Goal: Task Accomplishment & Management: Use online tool/utility

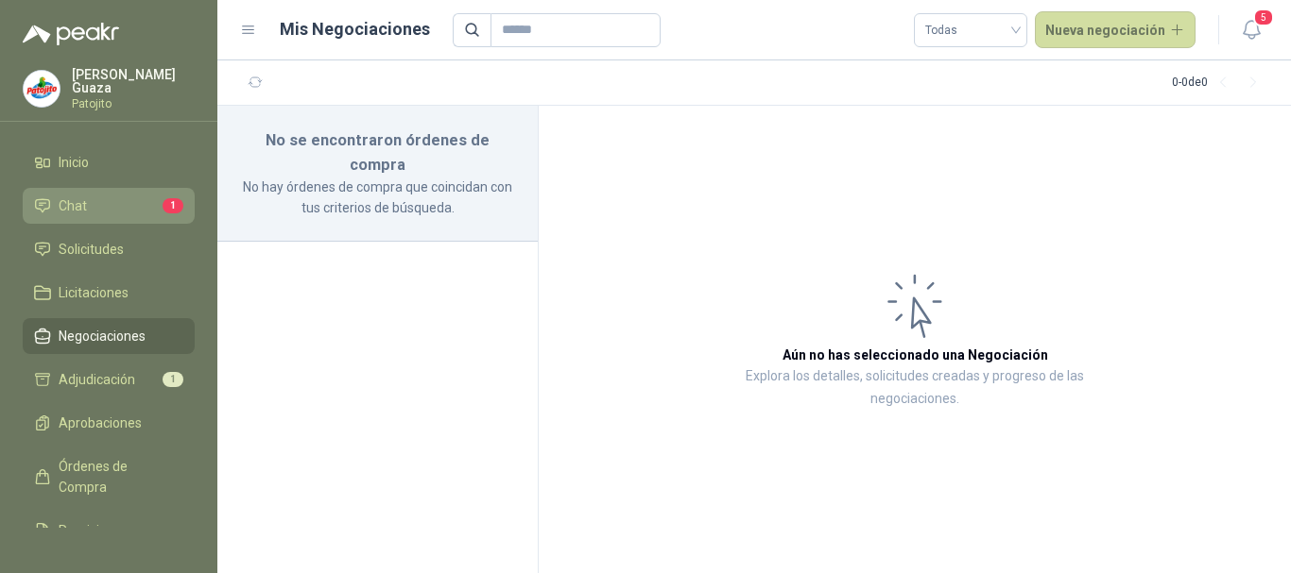
click at [87, 214] on li "Chat 1" at bounding box center [108, 206] width 149 height 21
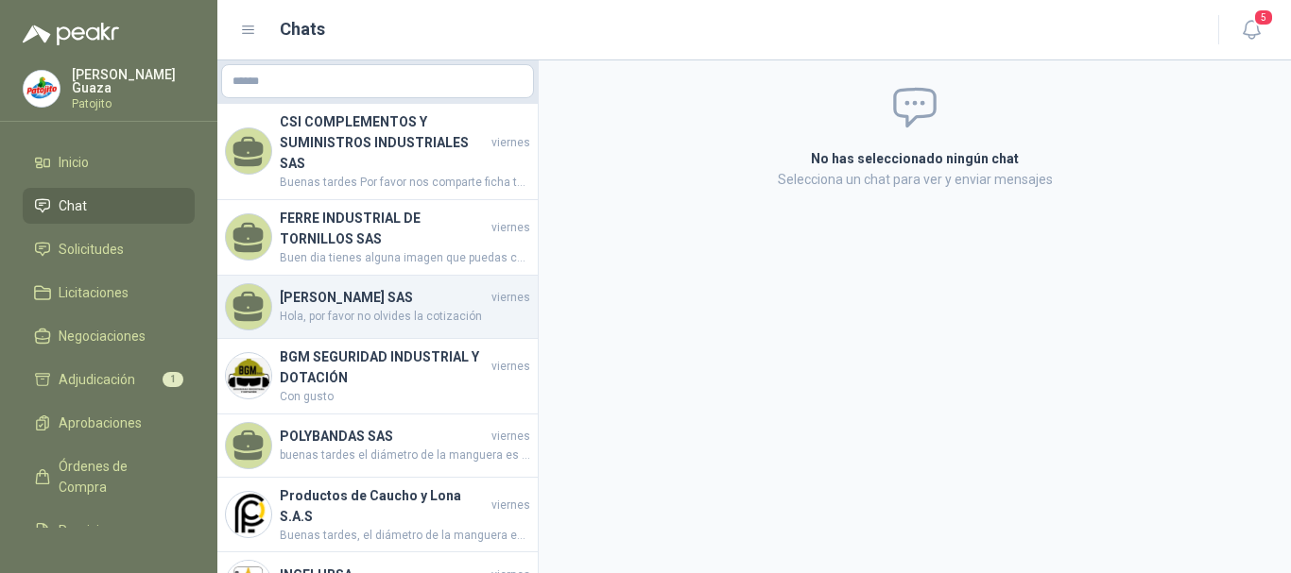
click at [358, 308] on span "Hola, por favor no olvides la cotización" at bounding box center [405, 317] width 250 height 18
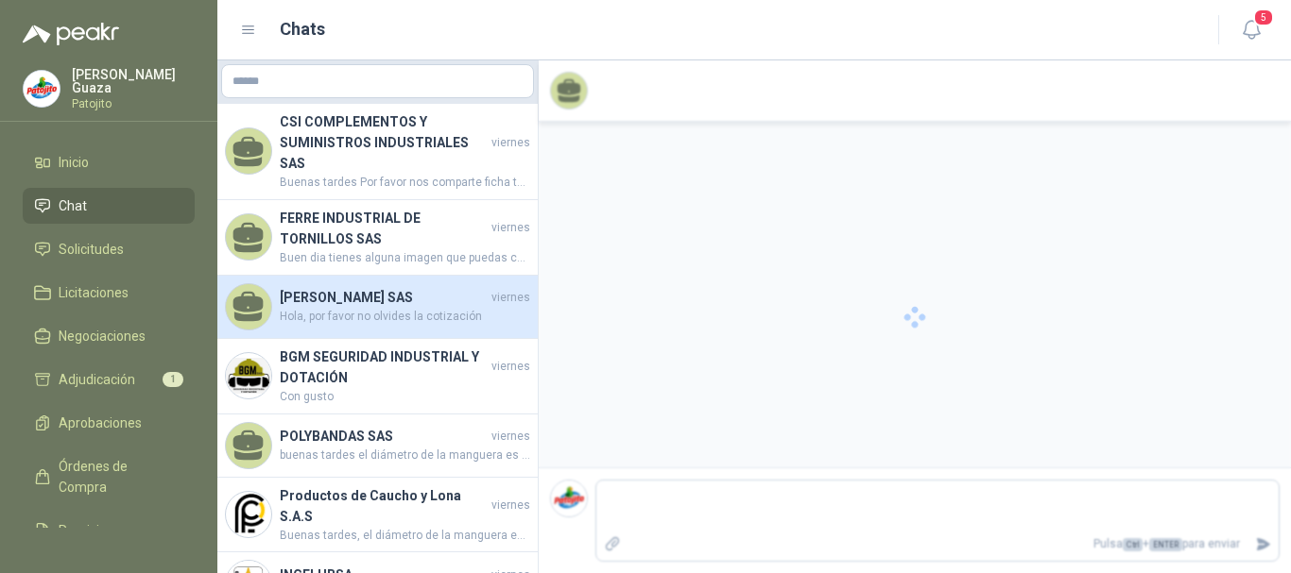
scroll to position [682, 0]
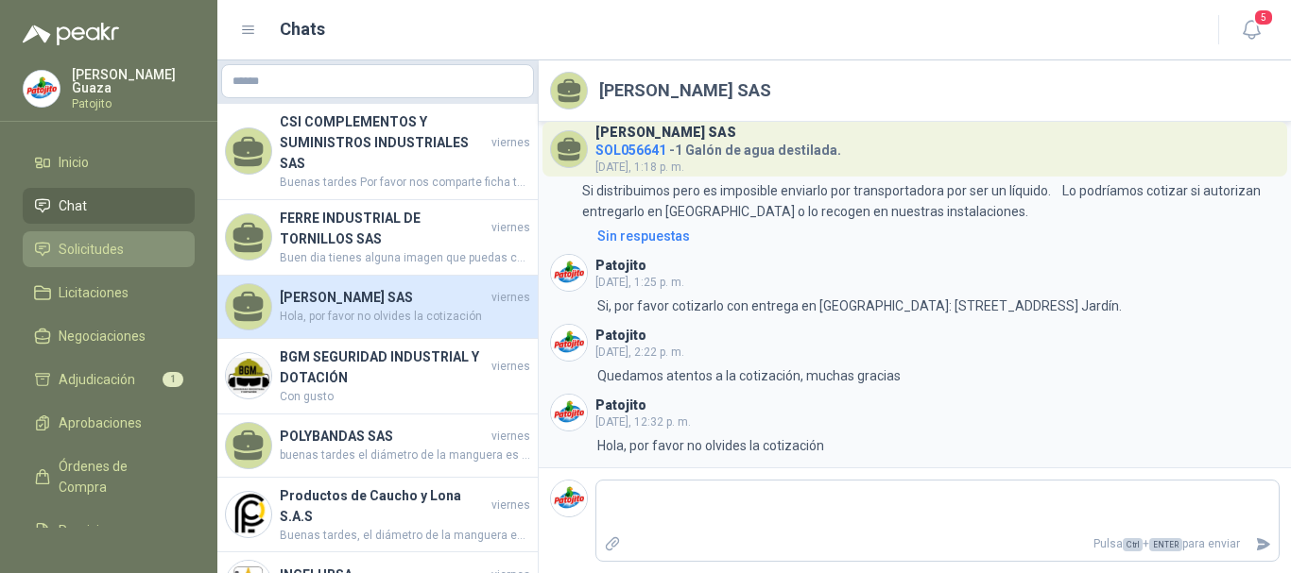
click at [100, 264] on link "Solicitudes" at bounding box center [109, 249] width 172 height 36
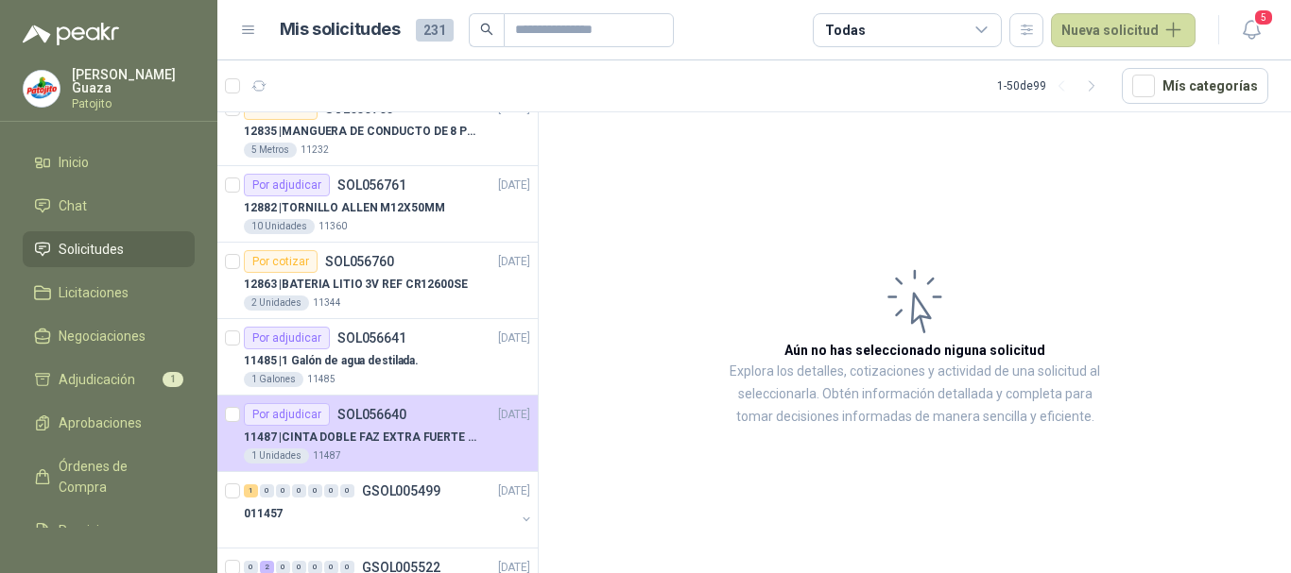
scroll to position [378, 0]
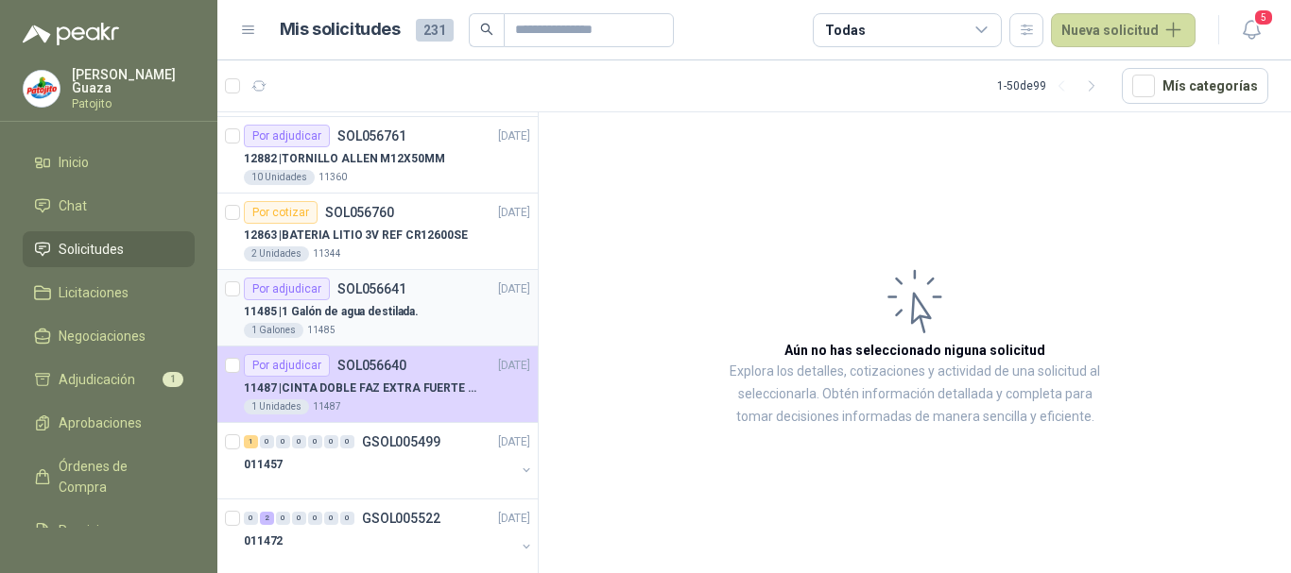
click at [371, 285] on p "SOL056641" at bounding box center [371, 288] width 69 height 13
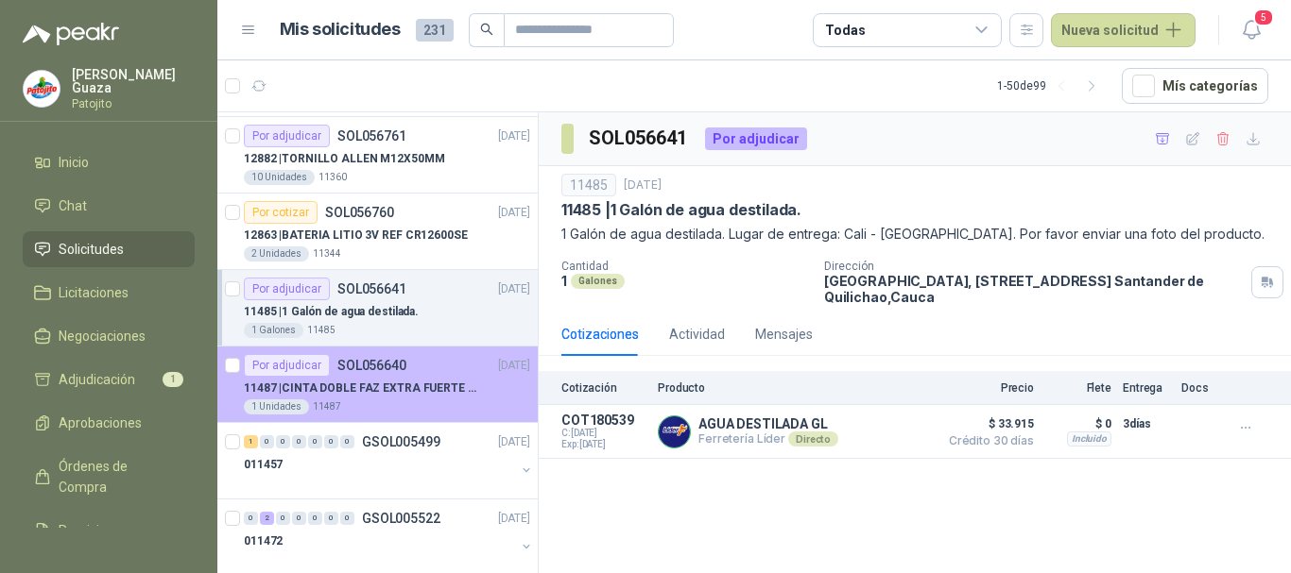
click at [396, 366] on p "SOL056640" at bounding box center [371, 365] width 69 height 13
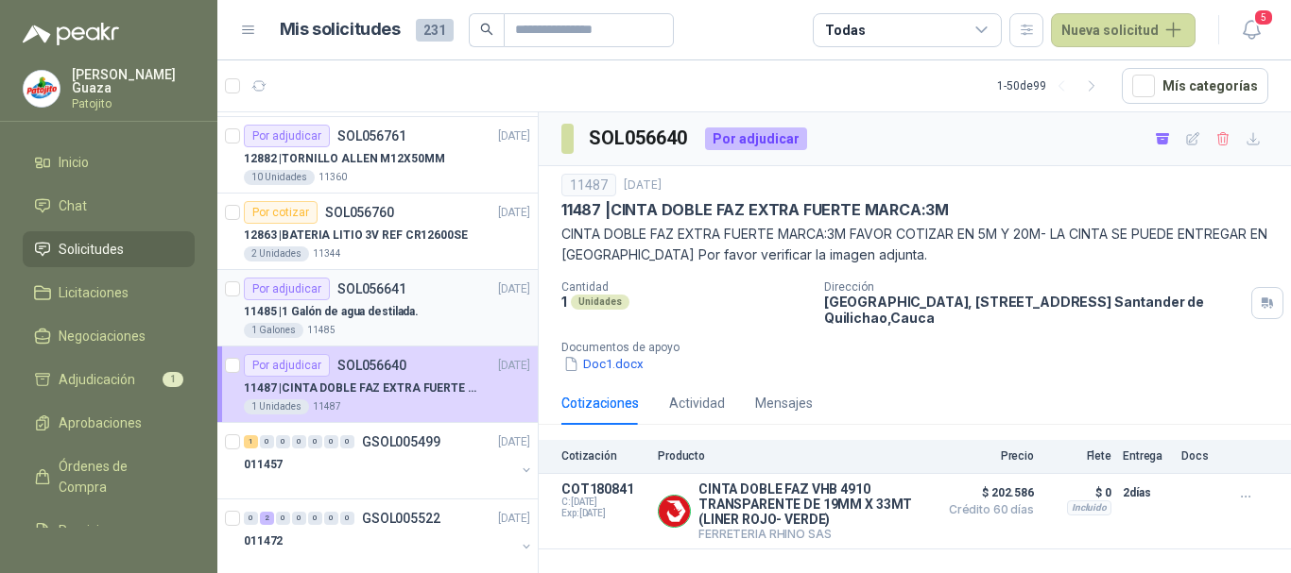
click at [368, 315] on p "11485 | 1 Galón de agua destilada." at bounding box center [331, 312] width 175 height 18
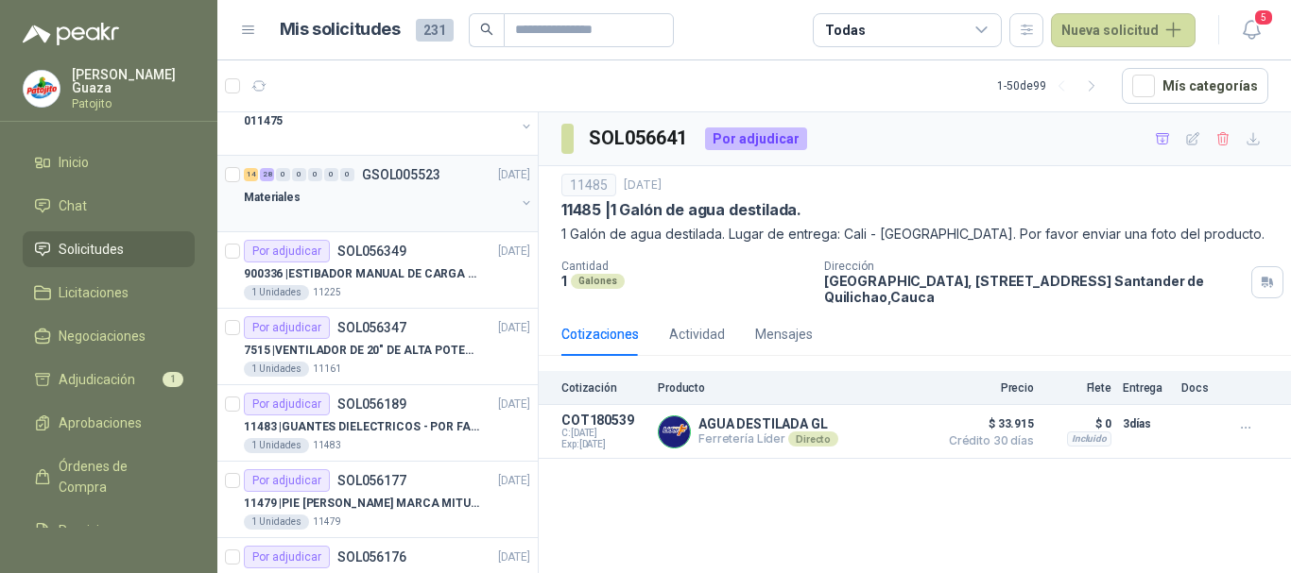
scroll to position [1323, 0]
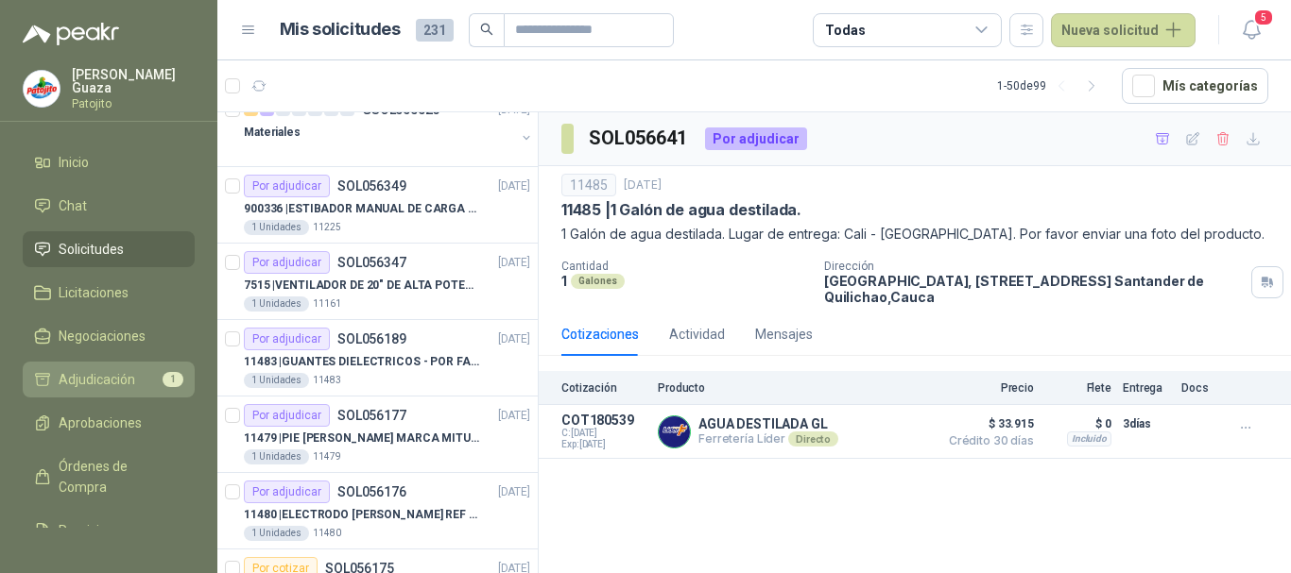
click at [137, 391] on link "Adjudicación 1" at bounding box center [109, 380] width 172 height 36
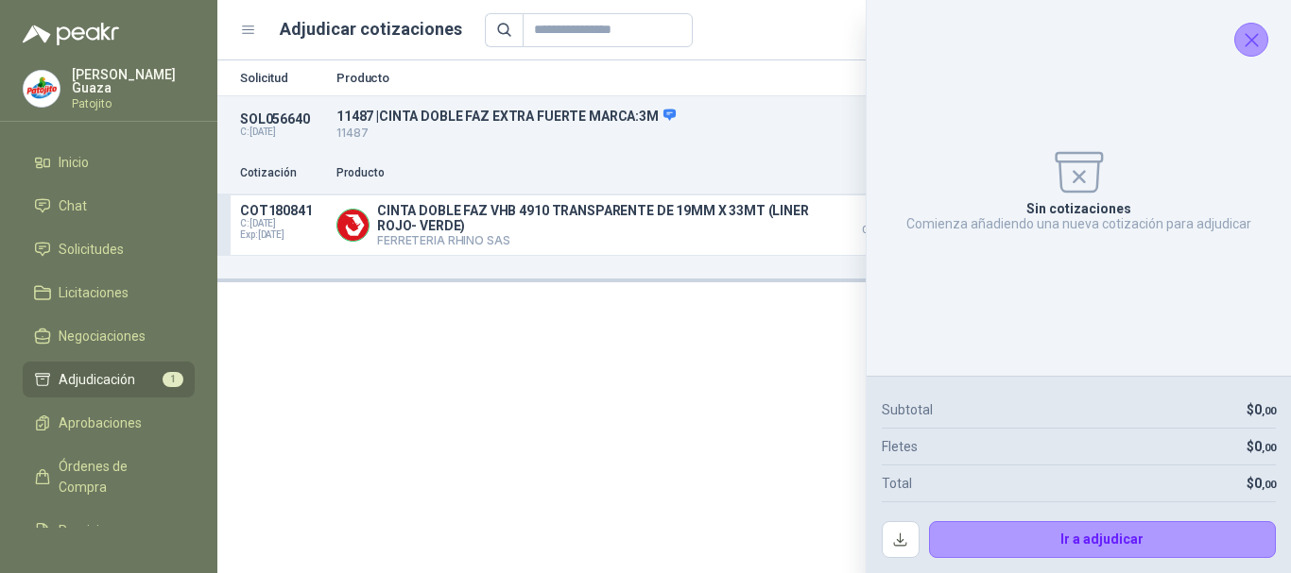
click at [581, 124] on p "11487 | CINTA DOBLE FAZ EXTRA FUERTE MARCA:3M" at bounding box center [665, 116] width 659 height 17
click at [899, 536] on button "button" at bounding box center [900, 540] width 38 height 38
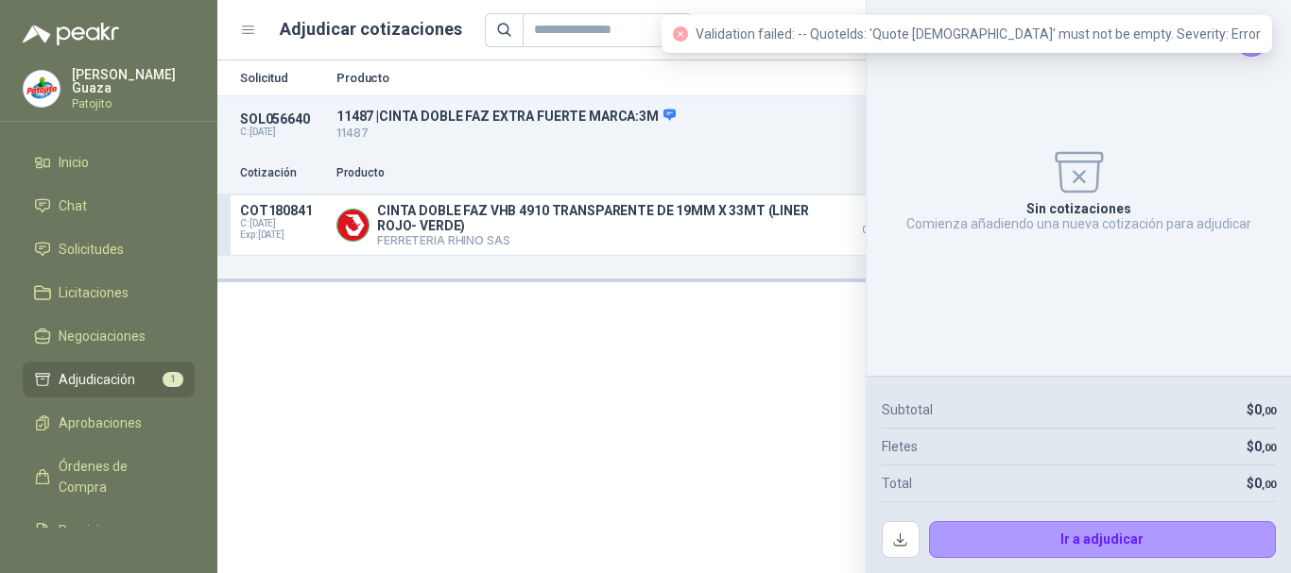
click at [769, 338] on div "Solicitud Producto Cantidad Dirección Docs SOL056640 C: [DATE] 11487 | CINTA DO…" at bounding box center [753, 316] width 1073 height 513
click at [775, 316] on div "Solicitud Producto Cantidad Dirección Docs SOL056640 C: [DATE] 11487 | CINTA DO…" at bounding box center [753, 316] width 1073 height 513
click at [642, 231] on p "CINTA DOBLE FAZ VHB 4910 TRANSPARENTE DE 19MM X 33MT (LINER ROJO- VERDE)" at bounding box center [599, 218] width 445 height 30
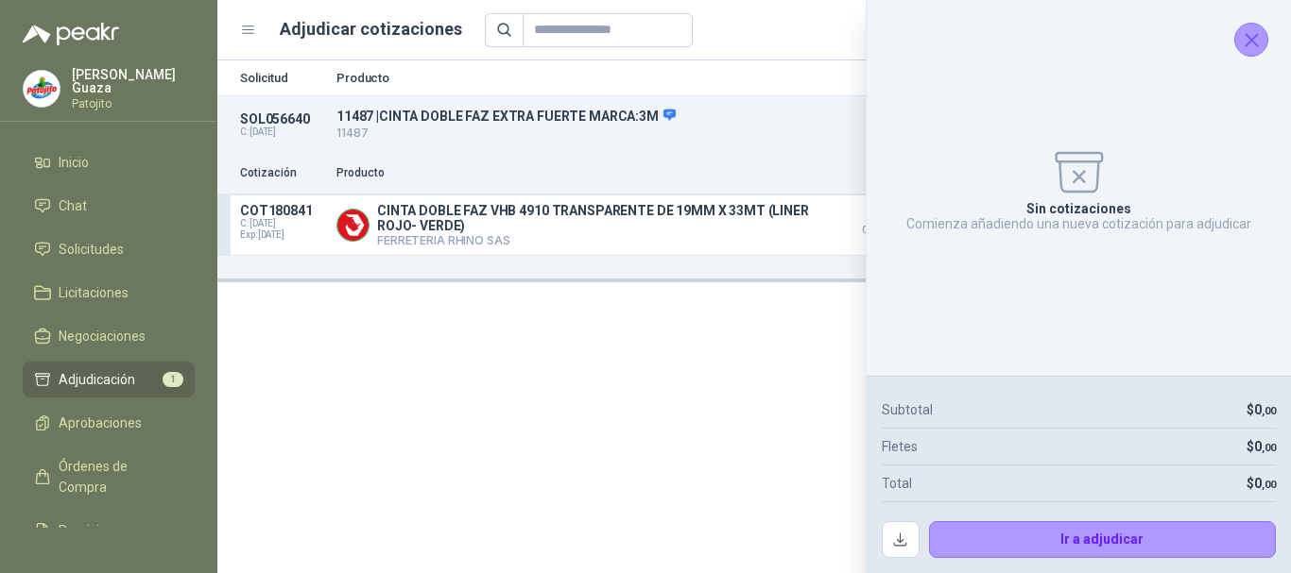
drag, startPoint x: 602, startPoint y: 214, endPoint x: 861, endPoint y: 162, distance: 263.8
click at [603, 214] on p "CINTA DOBLE FAZ VHB 4910 TRANSPARENTE DE 19MM X 33MT (LINER ROJO- VERDE)" at bounding box center [599, 218] width 445 height 30
click at [1249, 43] on icon "Cerrar" at bounding box center [1251, 40] width 12 height 12
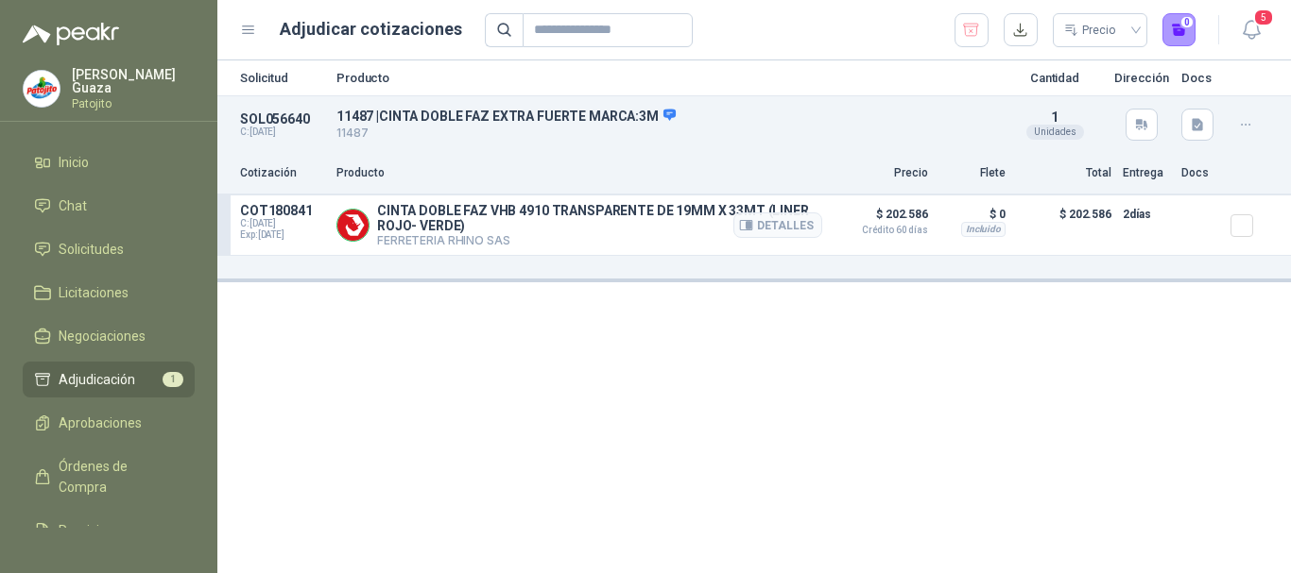
click at [494, 208] on p "CINTA DOBLE FAZ VHB 4910 TRANSPARENTE DE 19MM X 33MT (LINER ROJO- VERDE)" at bounding box center [599, 218] width 445 height 30
drag, startPoint x: 295, startPoint y: 213, endPoint x: 299, endPoint y: 175, distance: 38.1
click at [298, 212] on p "COT180841" at bounding box center [282, 210] width 85 height 15
click at [291, 129] on p "C: 18/09/2025" at bounding box center [282, 132] width 85 height 11
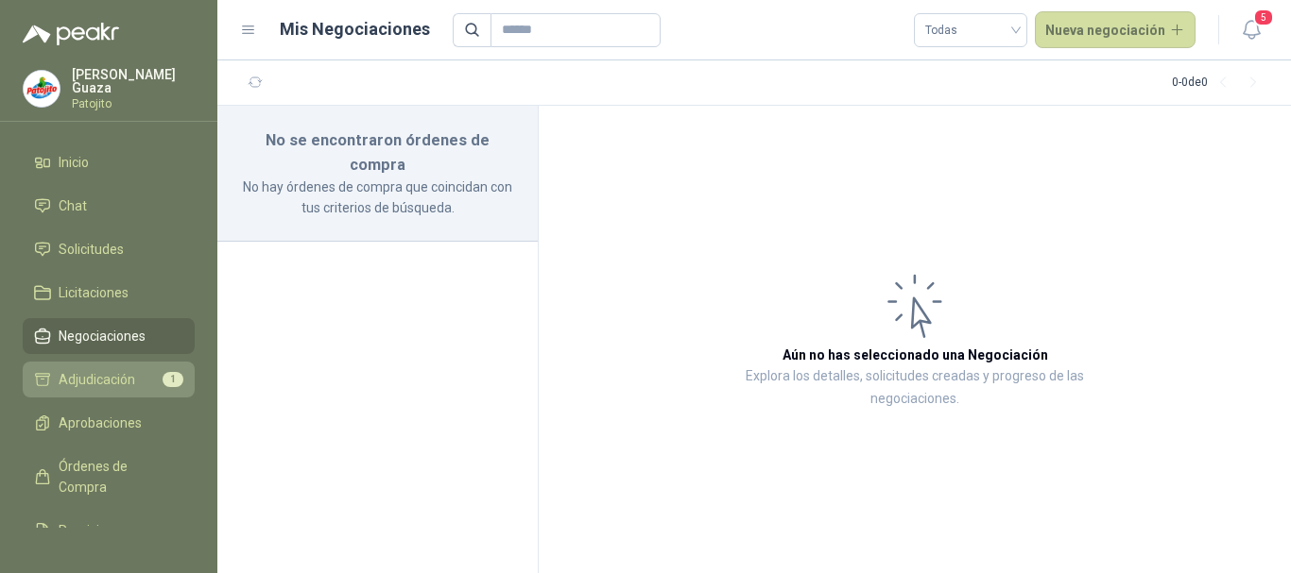
click at [120, 377] on span "Adjudicación" at bounding box center [97, 379] width 77 height 21
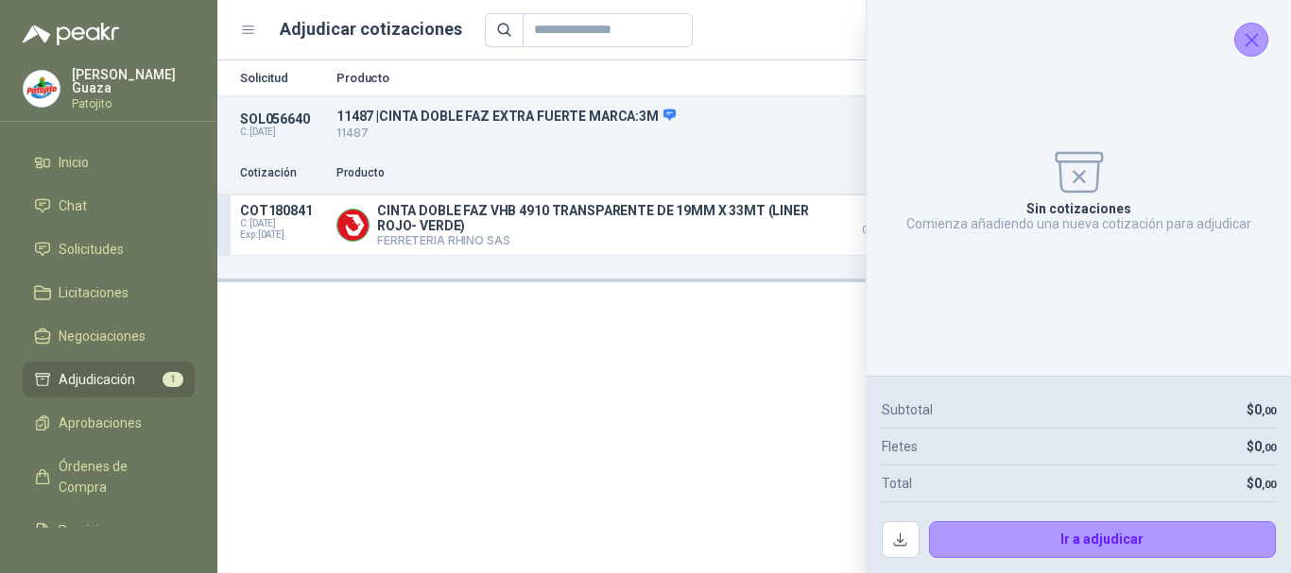
click at [1257, 33] on icon "Cerrar" at bounding box center [1252, 40] width 24 height 24
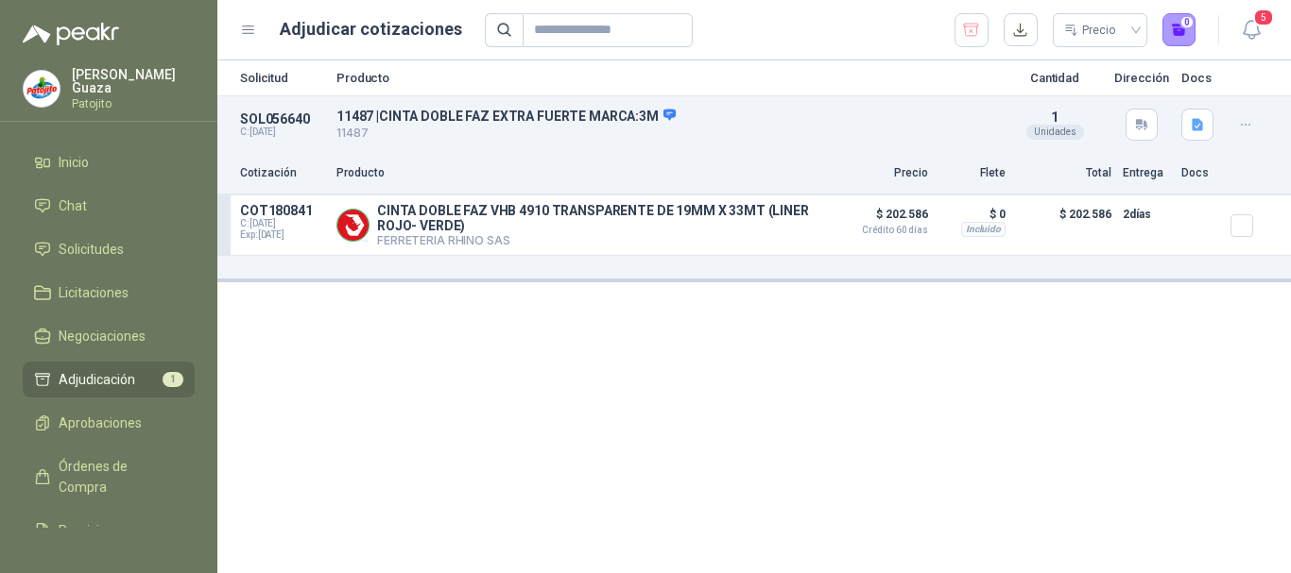
click at [1248, 125] on icon "button" at bounding box center [1246, 125] width 16 height 16
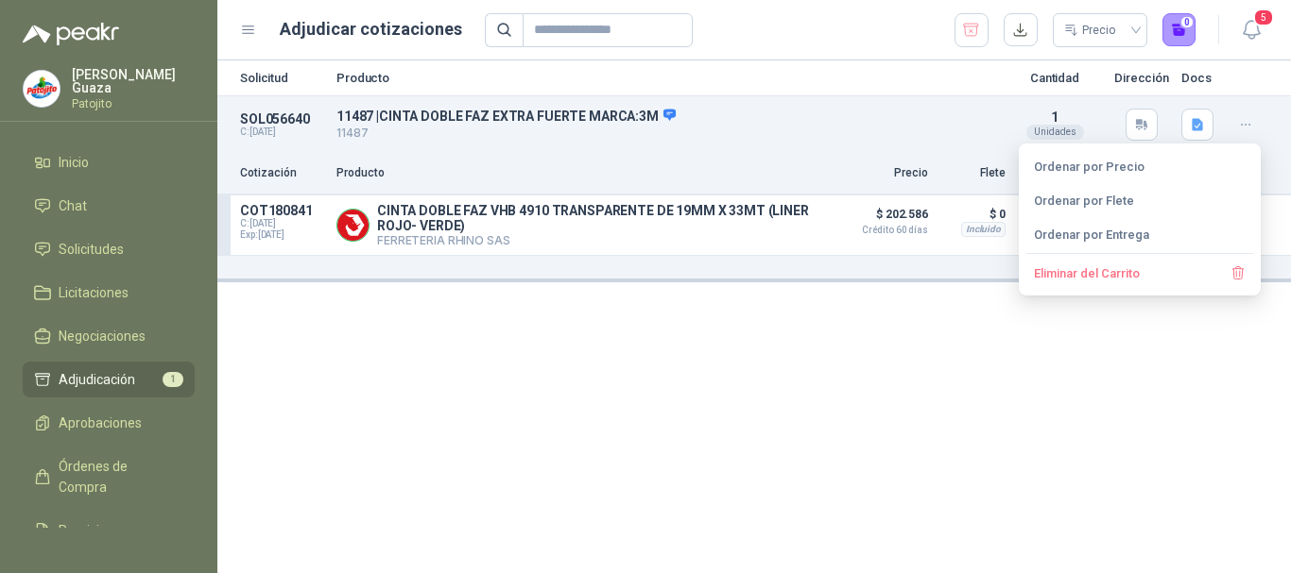
click at [1062, 369] on div "Solicitud Producto Cantidad Dirección Docs SOL056640 C: [DATE] 11487 | CINTA DO…" at bounding box center [753, 316] width 1073 height 513
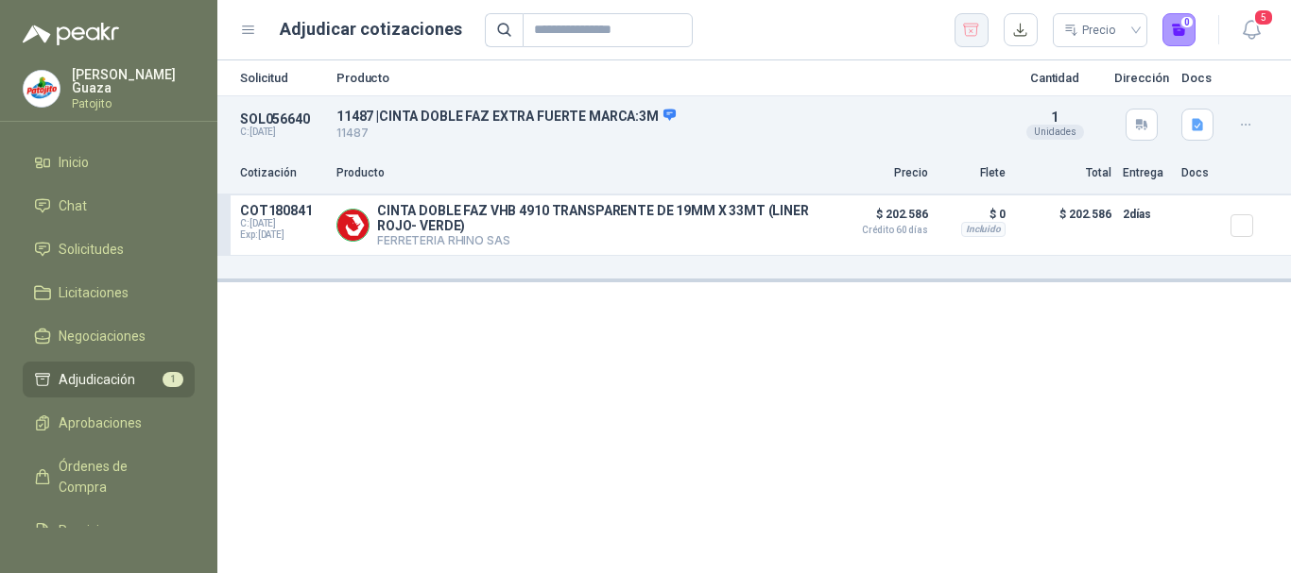
click at [968, 36] on icon "button" at bounding box center [971, 30] width 15 height 12
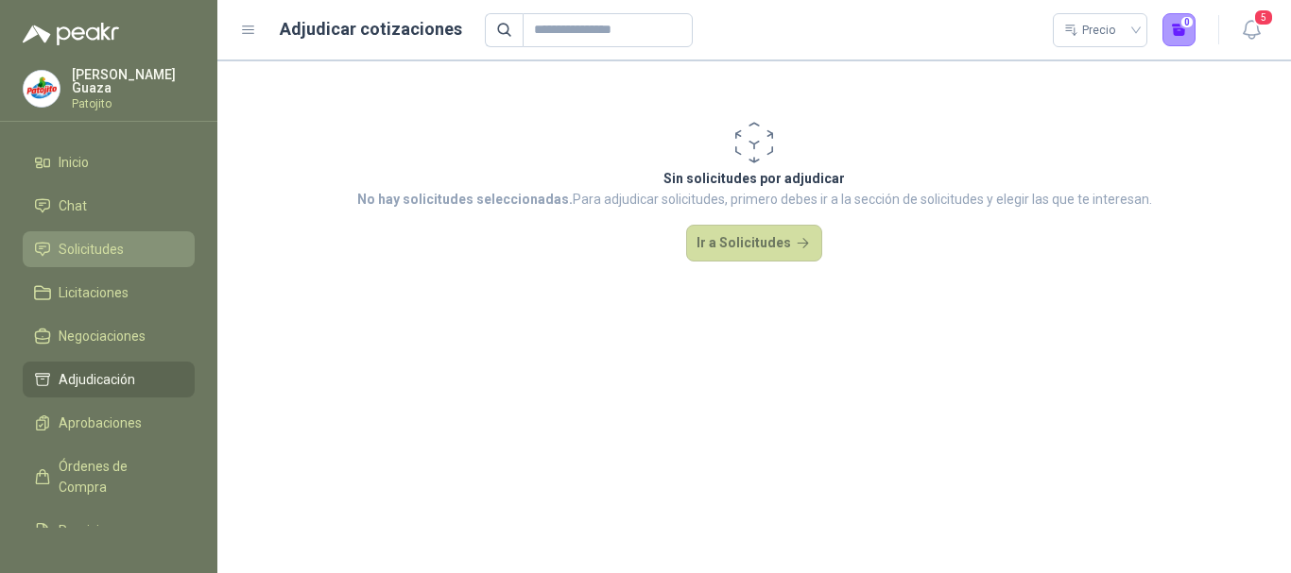
click at [81, 263] on link "Solicitudes" at bounding box center [109, 249] width 172 height 36
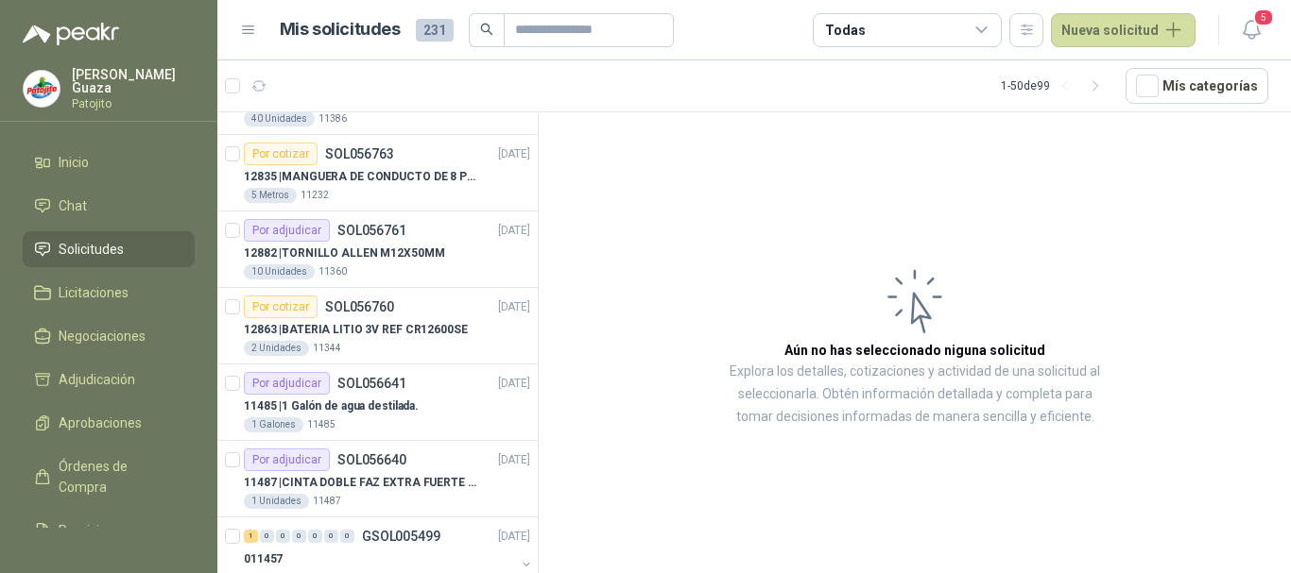
scroll to position [378, 0]
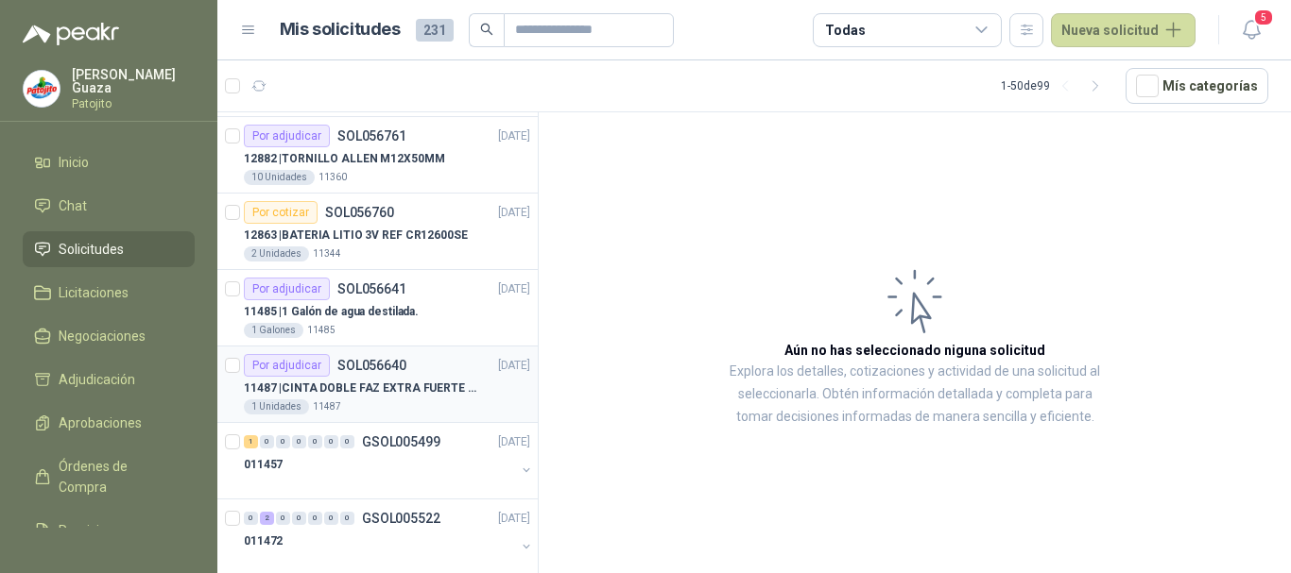
click at [388, 404] on div "1 Unidades 11487" at bounding box center [387, 407] width 286 height 15
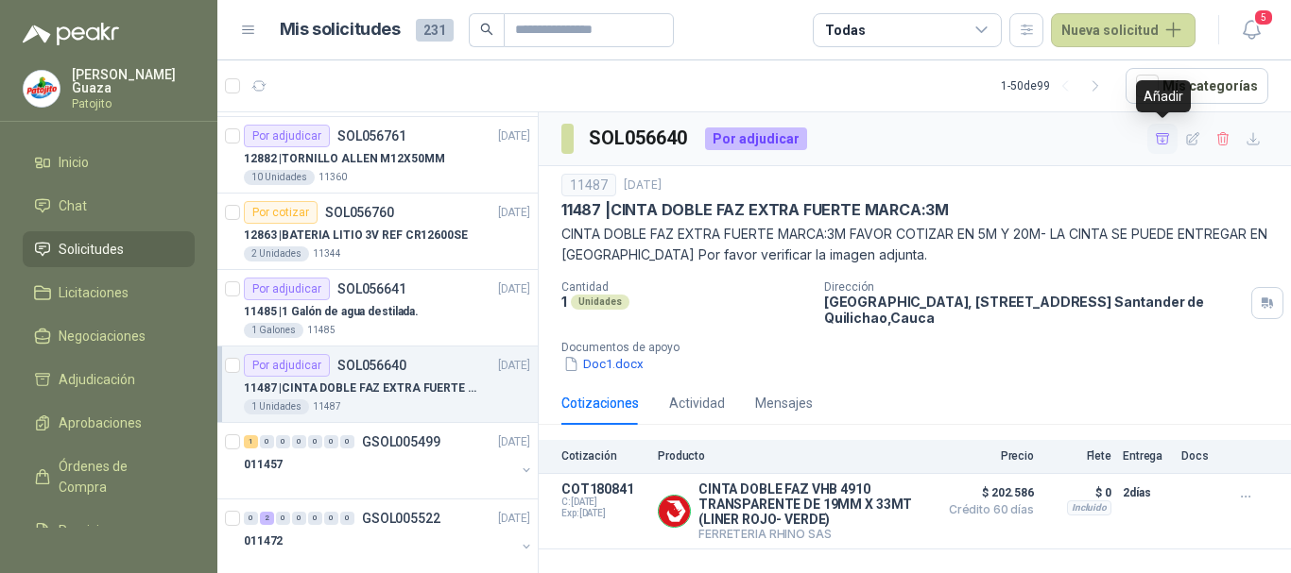
click at [1156, 138] on icon "button" at bounding box center [1161, 138] width 13 height 10
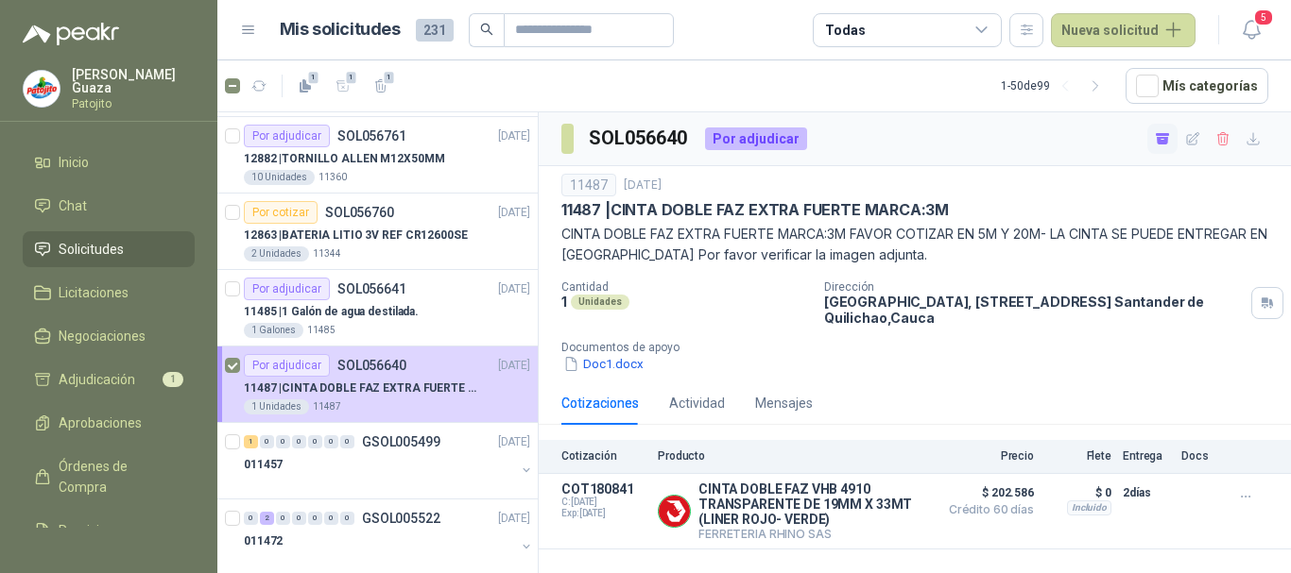
click at [601, 111] on div "Por adjudicar SOL056808 [DATE] 900396 | BOLSA PLASTICA TRANSPARENTE DE 40*60 CM…" at bounding box center [753, 345] width 1073 height 469
click at [129, 385] on span "Adjudicación" at bounding box center [97, 379] width 77 height 21
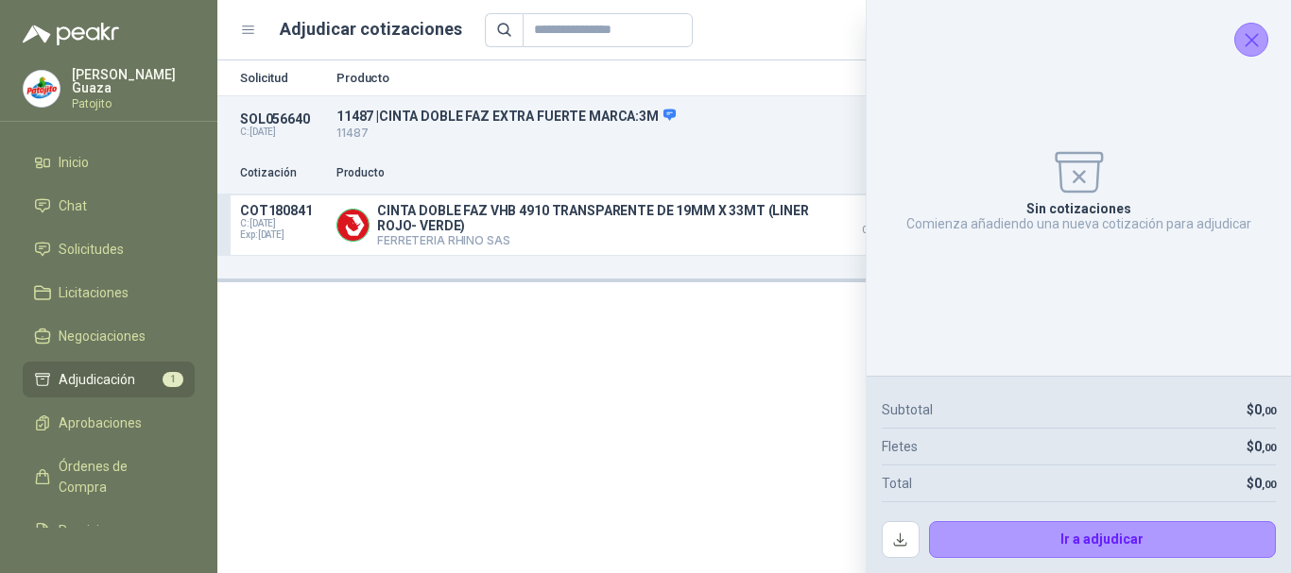
click at [1236, 51] on div "Sin cotizaciones Comienza añadiendo una nueva cotización para adjudicar" at bounding box center [1078, 188] width 394 height 346
drag, startPoint x: 1246, startPoint y: 46, endPoint x: 1255, endPoint y: 35, distance: 14.2
click at [1247, 46] on icon "Cerrar" at bounding box center [1252, 40] width 24 height 24
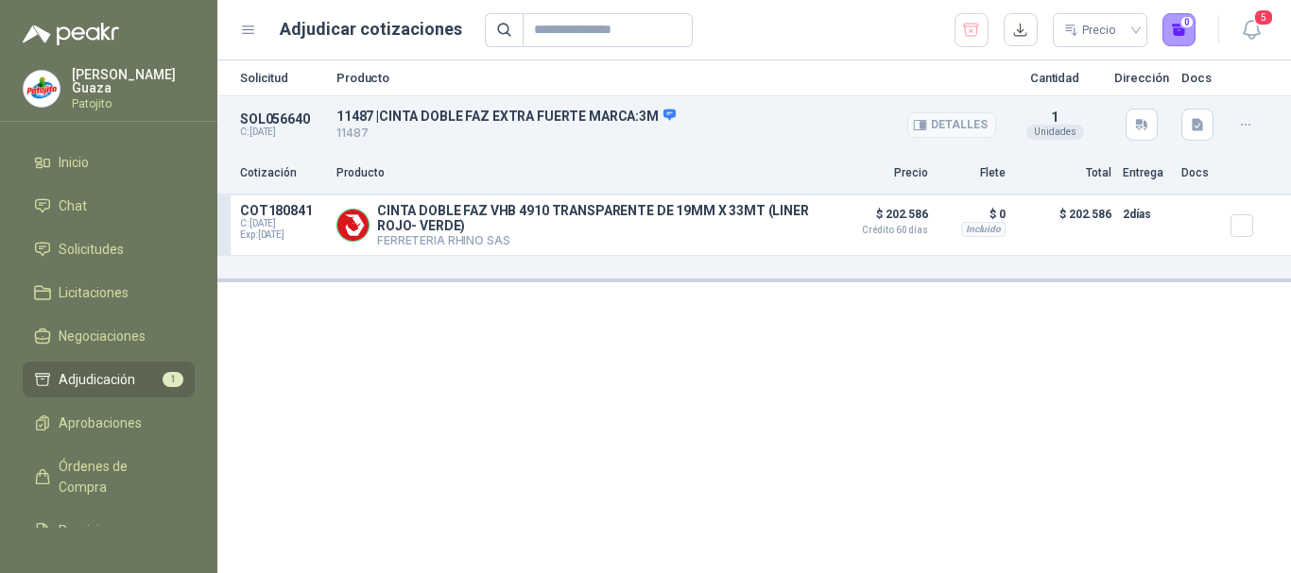
click at [525, 111] on p "11487 | CINTA DOBLE FAZ EXTRA FUERTE MARCA:3M" at bounding box center [665, 116] width 659 height 17
click at [269, 120] on p "SOL056640" at bounding box center [282, 118] width 85 height 15
click at [101, 255] on span "Solicitudes" at bounding box center [91, 249] width 65 height 21
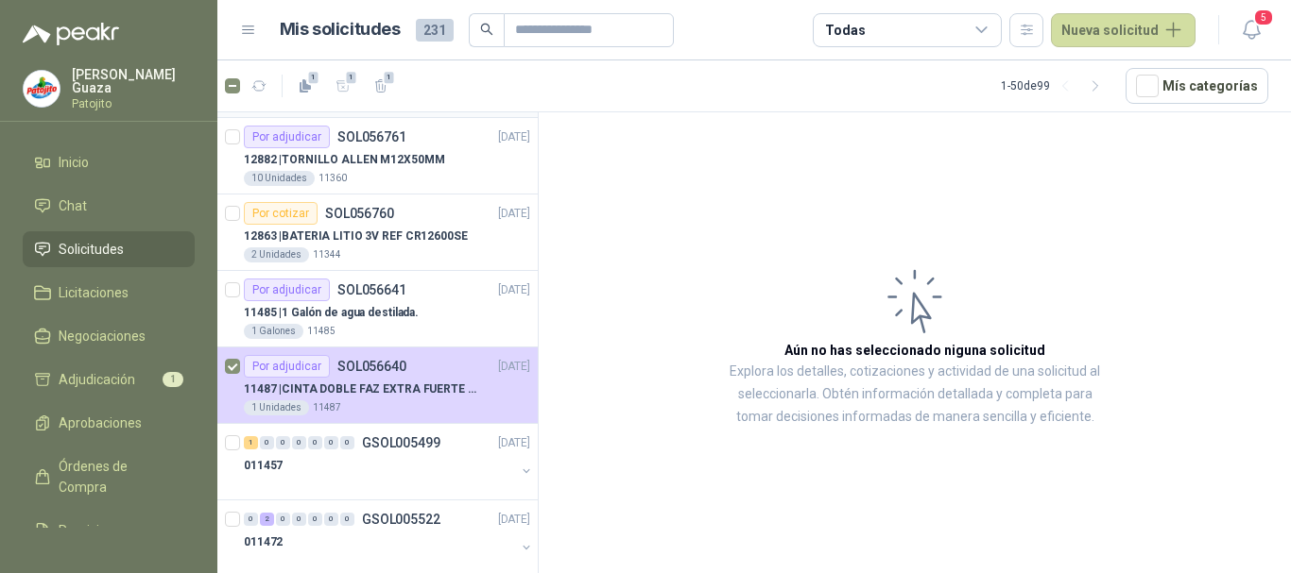
scroll to position [378, 0]
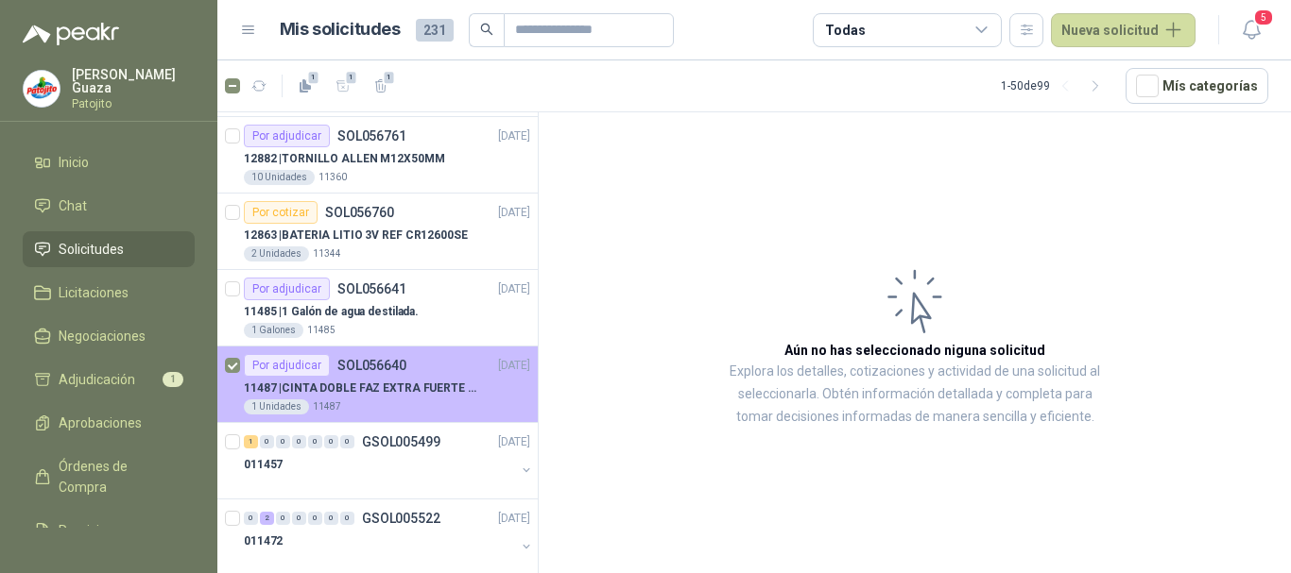
click at [397, 369] on p "SOL056640" at bounding box center [371, 365] width 69 height 13
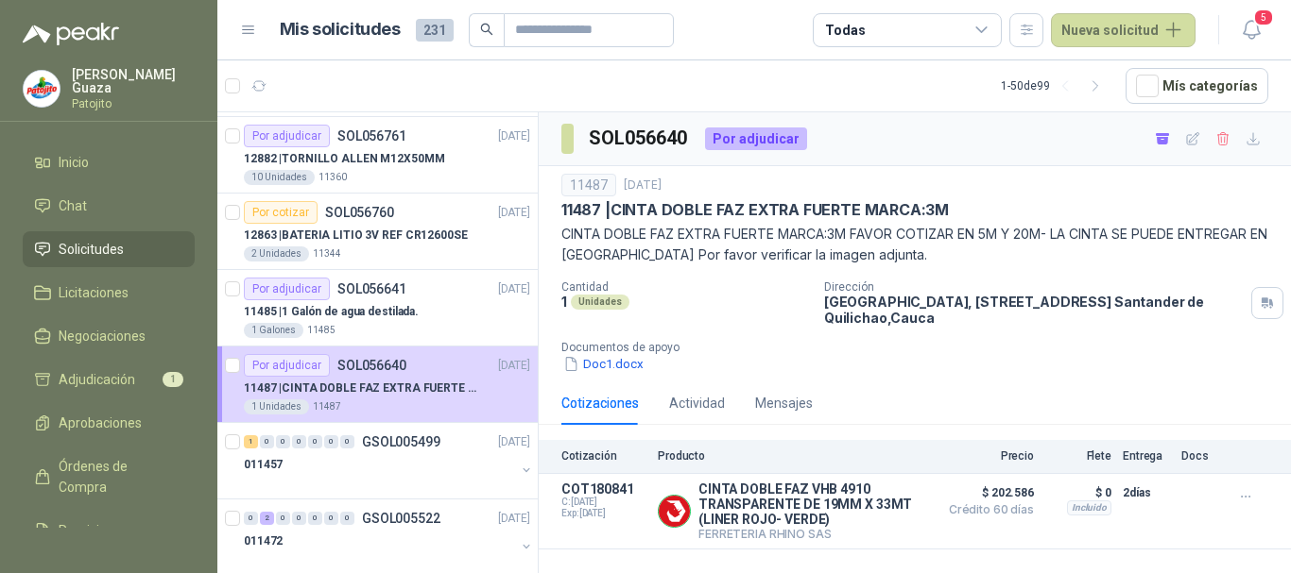
click at [49, 399] on ul "Inicio Chat Solicitudes Licitaciones Negociaciones Adjudicación 1 Aprobaciones …" at bounding box center [108, 337] width 217 height 384
click at [87, 380] on span "Adjudicación" at bounding box center [97, 379] width 77 height 21
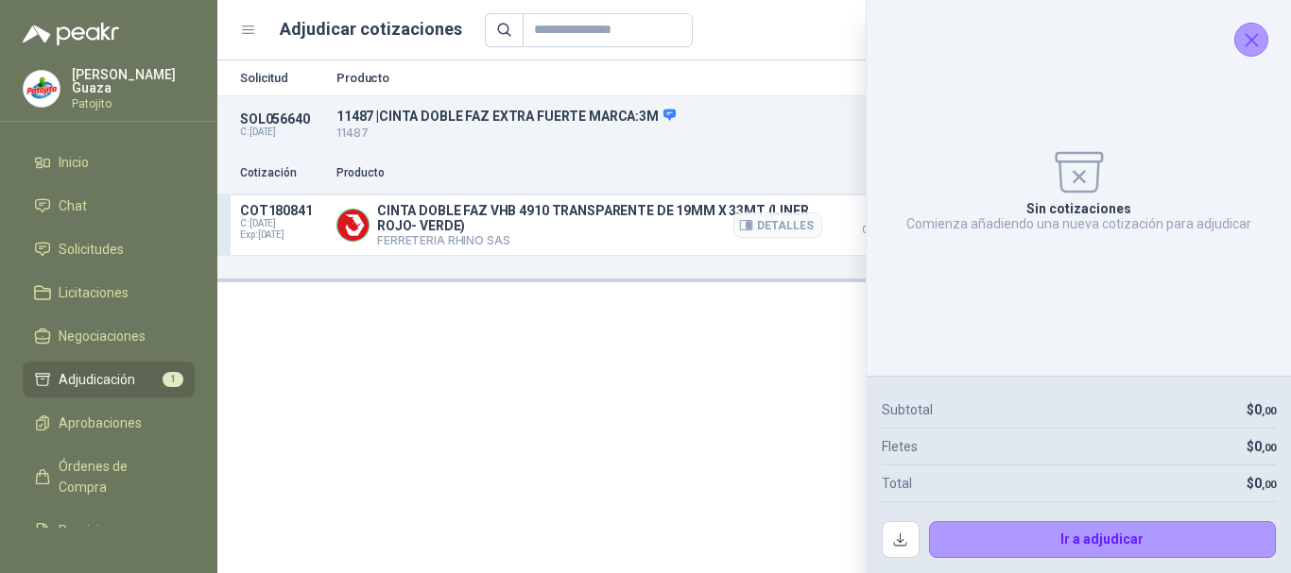
click at [334, 221] on article "COT180841 C: [DATE] Exp: [DATE] CINTA DOBLE FAZ VHB 4910 TRANSPARENTE DE 19MM X…" at bounding box center [753, 226] width 1073 height 60
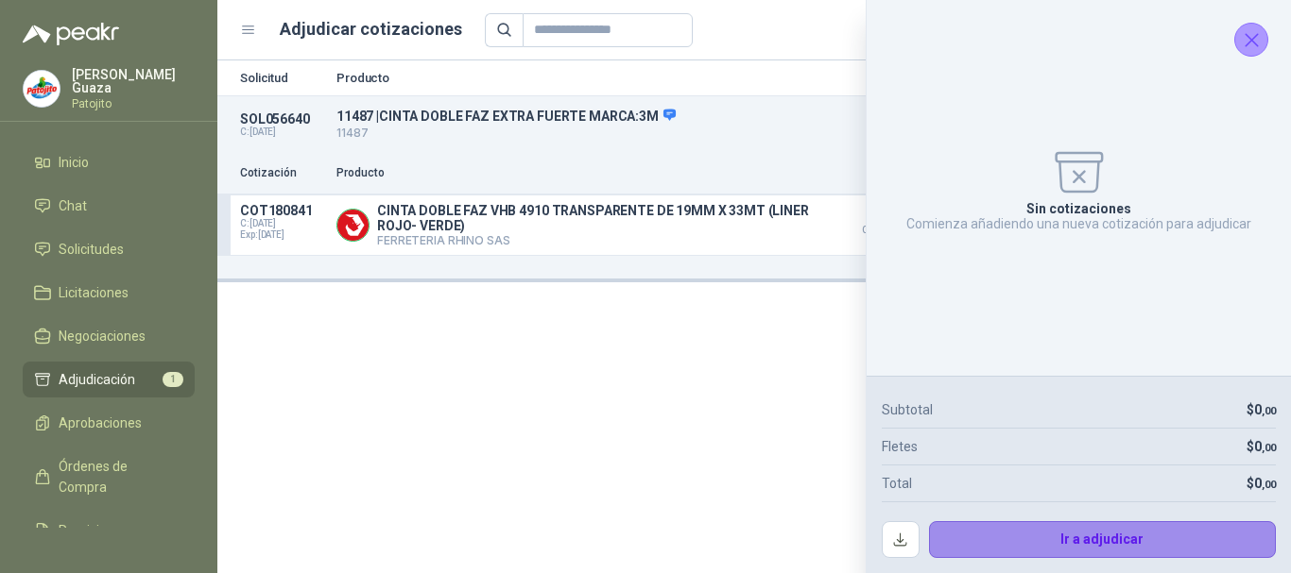
click at [1105, 548] on button "Ir a adjudicar" at bounding box center [1103, 540] width 348 height 38
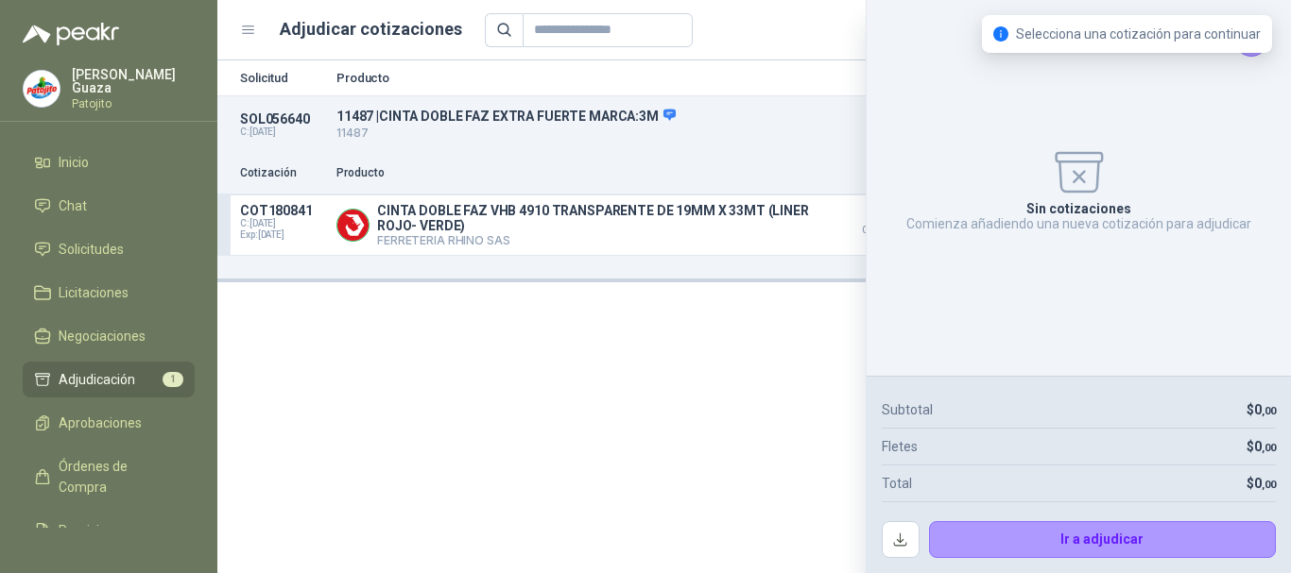
click at [1247, 49] on div "Selecciona una cotización para continuar" at bounding box center [1127, 34] width 290 height 38
click at [298, 235] on span "Exp: [DATE]" at bounding box center [282, 235] width 85 height 11
click at [761, 225] on button "Detalles" at bounding box center [777, 226] width 89 height 26
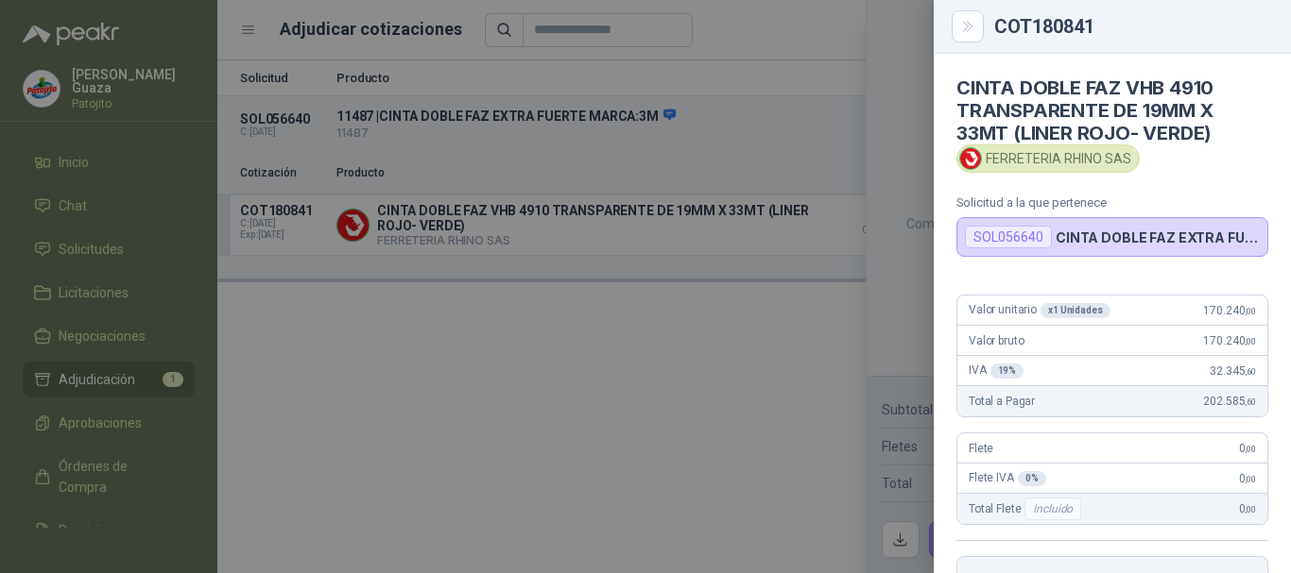
click at [818, 380] on div at bounding box center [645, 286] width 1291 height 573
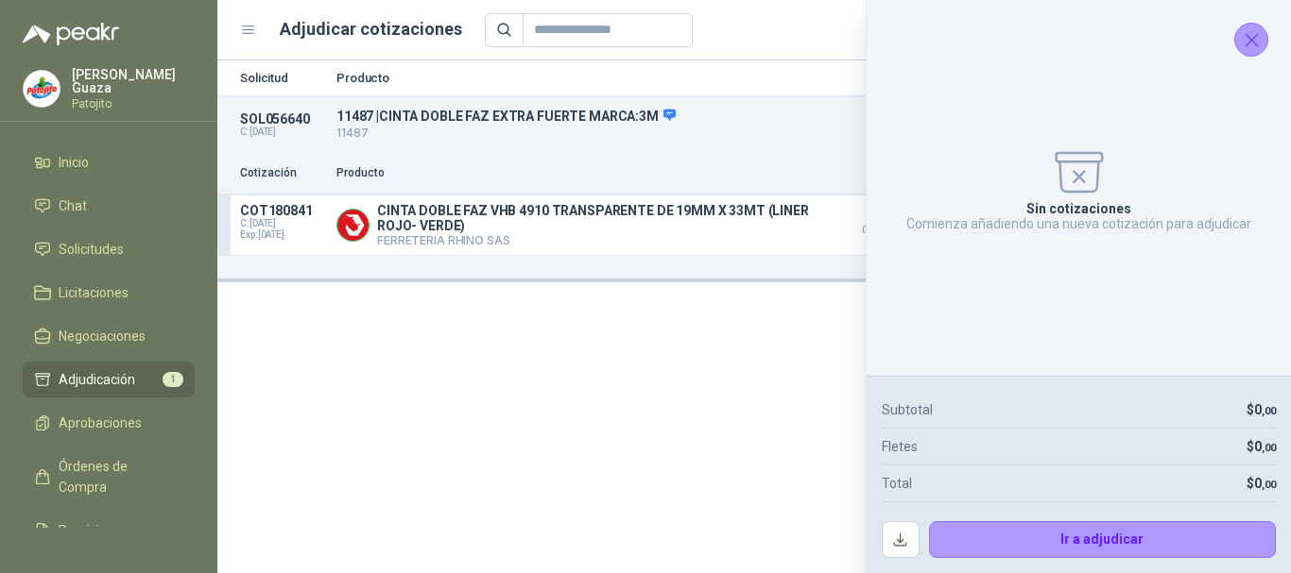
click at [1260, 35] on icon "Cerrar" at bounding box center [1252, 40] width 24 height 24
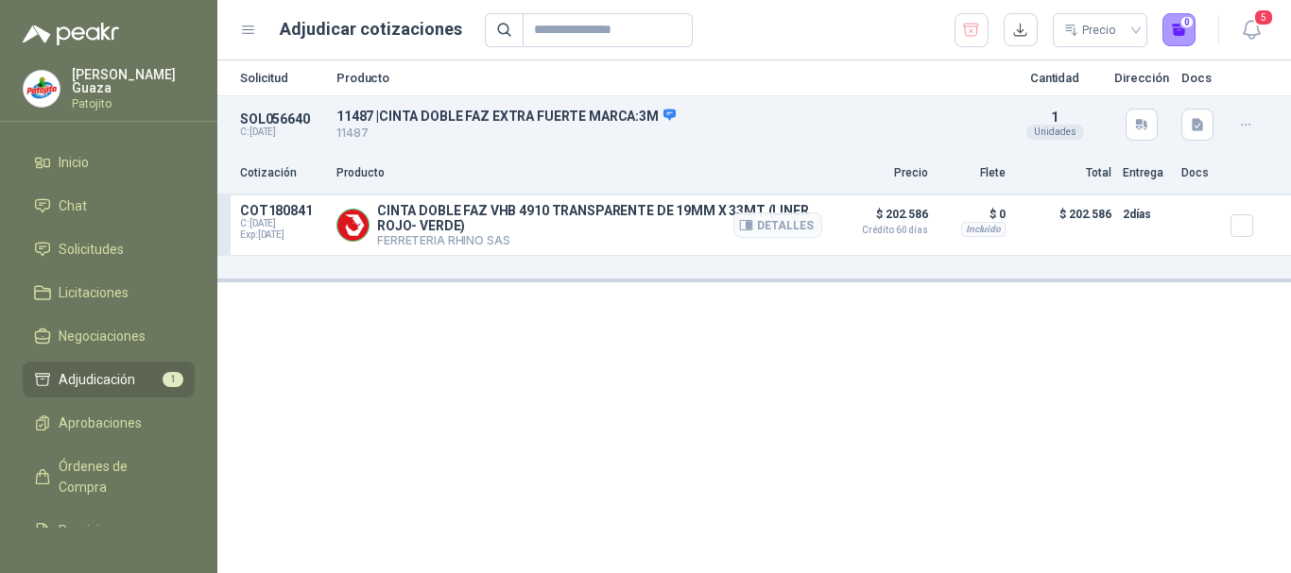
click at [265, 211] on p "COT180841" at bounding box center [282, 210] width 85 height 15
drag, startPoint x: 532, startPoint y: 204, endPoint x: 867, endPoint y: 196, distance: 335.5
click at [534, 204] on p "CINTA DOBLE FAZ VHB 4910 TRANSPARENTE DE 19MM X 33MT (LINER ROJO- VERDE)" at bounding box center [599, 218] width 445 height 30
click at [967, 234] on div "Incluido" at bounding box center [983, 229] width 44 height 15
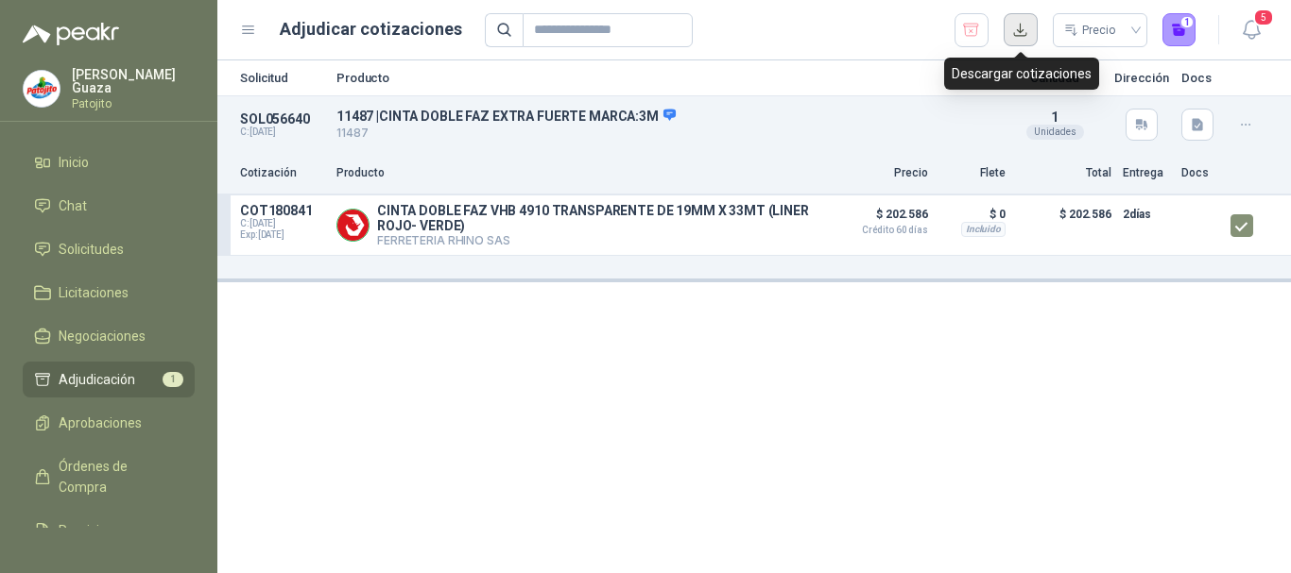
click at [1020, 21] on button "button" at bounding box center [1020, 30] width 34 height 34
